Goal: Information Seeking & Learning: Learn about a topic

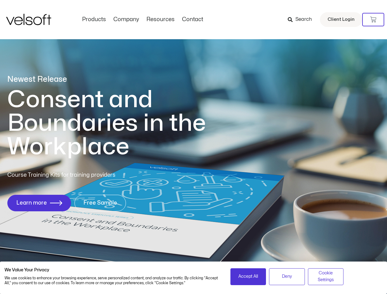
click at [193, 147] on h1 "Consent and Boundaries in the Workplace" at bounding box center [119, 123] width 224 height 71
click at [373, 20] on icon at bounding box center [373, 20] width 6 height 6
click at [248, 277] on span "Accept All" at bounding box center [248, 276] width 20 height 7
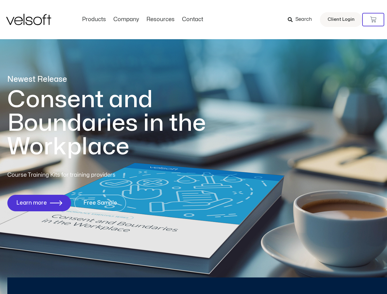
click at [287, 277] on div "Newest Release Consent and Boundaries in the Workplace Course Training Kits for…" at bounding box center [193, 147] width 387 height 298
click at [326, 277] on div "Newest Release Consent and Boundaries in the Workplace Course Training Kits for…" at bounding box center [193, 147] width 387 height 298
